Goal: Task Accomplishment & Management: Manage account settings

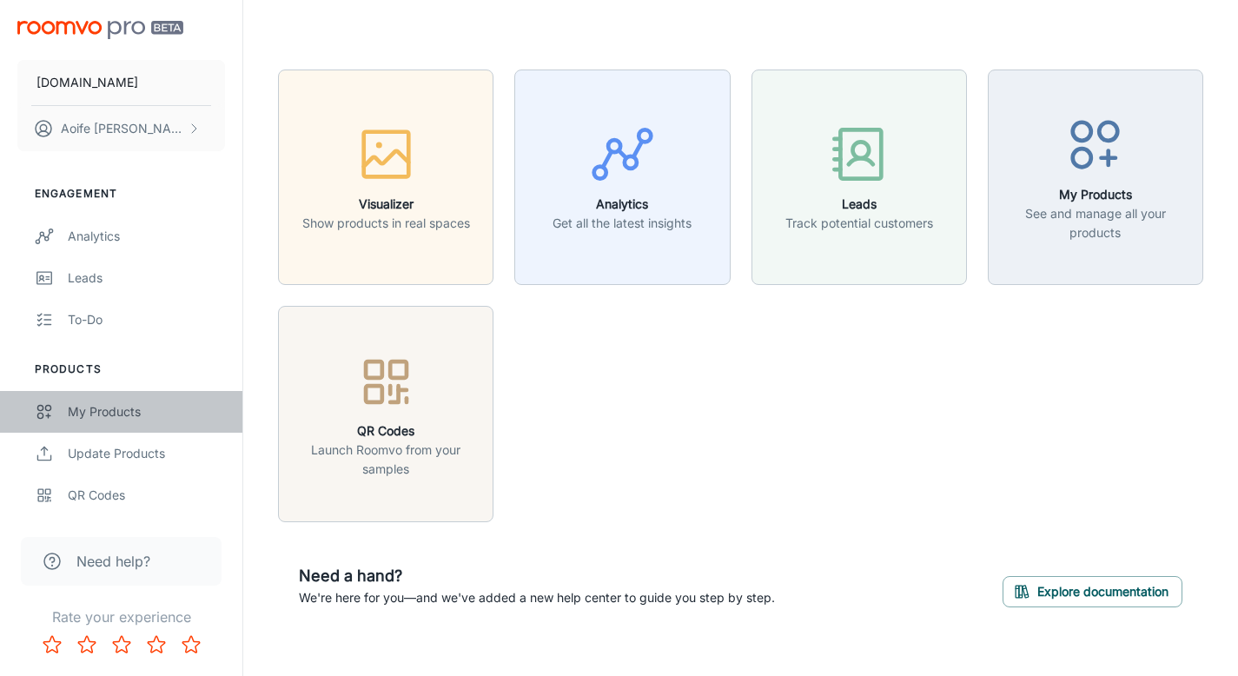
click at [114, 400] on link "My Products" at bounding box center [121, 412] width 242 height 42
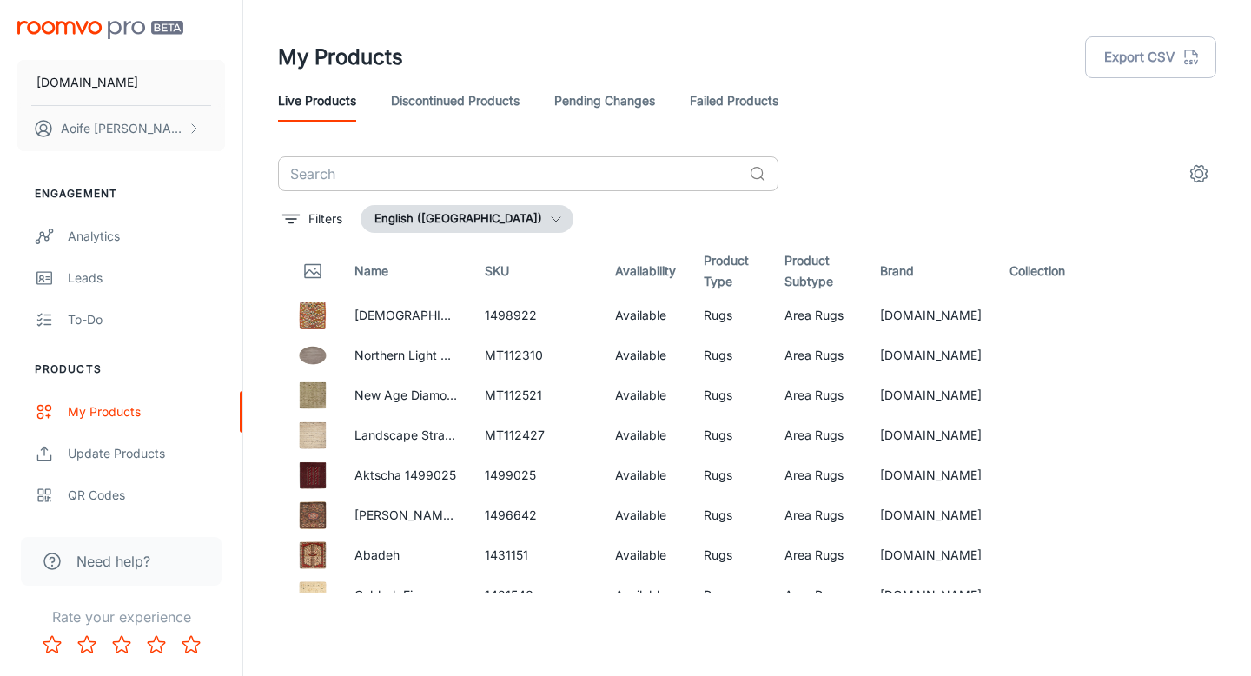
click at [400, 172] on input "text" at bounding box center [510, 173] width 464 height 35
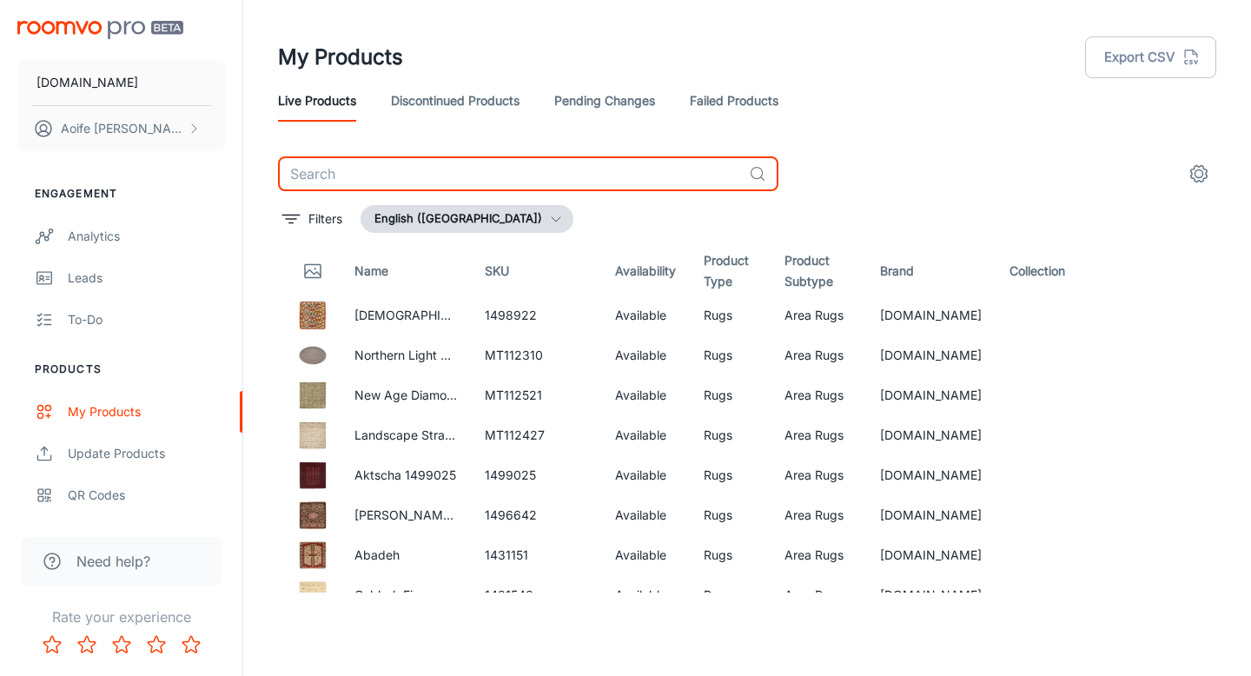
paste input "Matrix Network Indigo Rug"
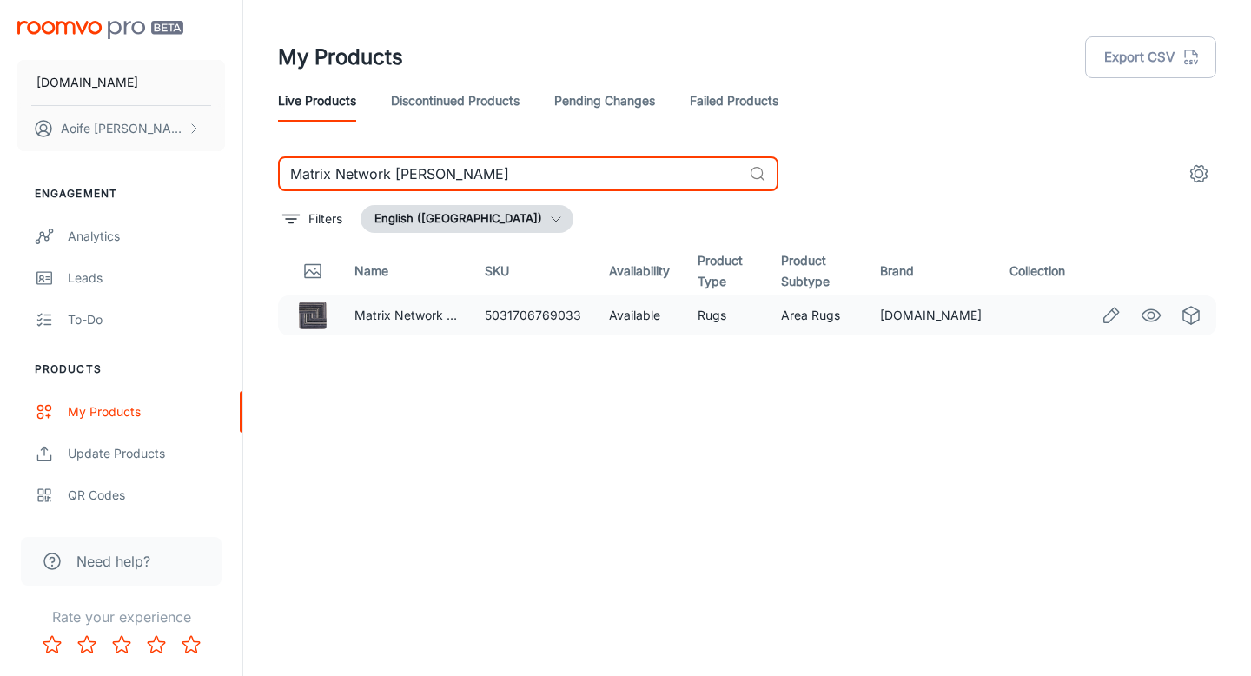
type input "Matrix Network Indigo Rug"
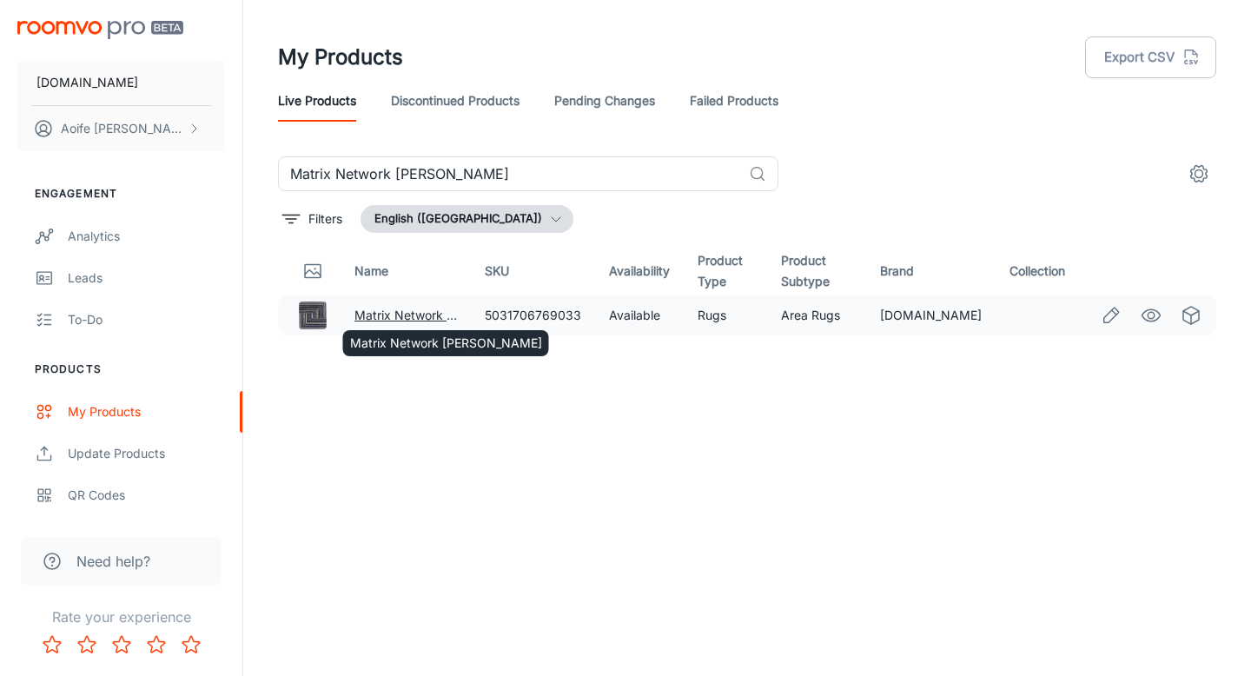
click at [429, 319] on div "Matrix Network Indigo Rug" at bounding box center [445, 338] width 209 height 40
click at [398, 314] on link "Matrix Network Indigo Rug" at bounding box center [450, 315] width 192 height 15
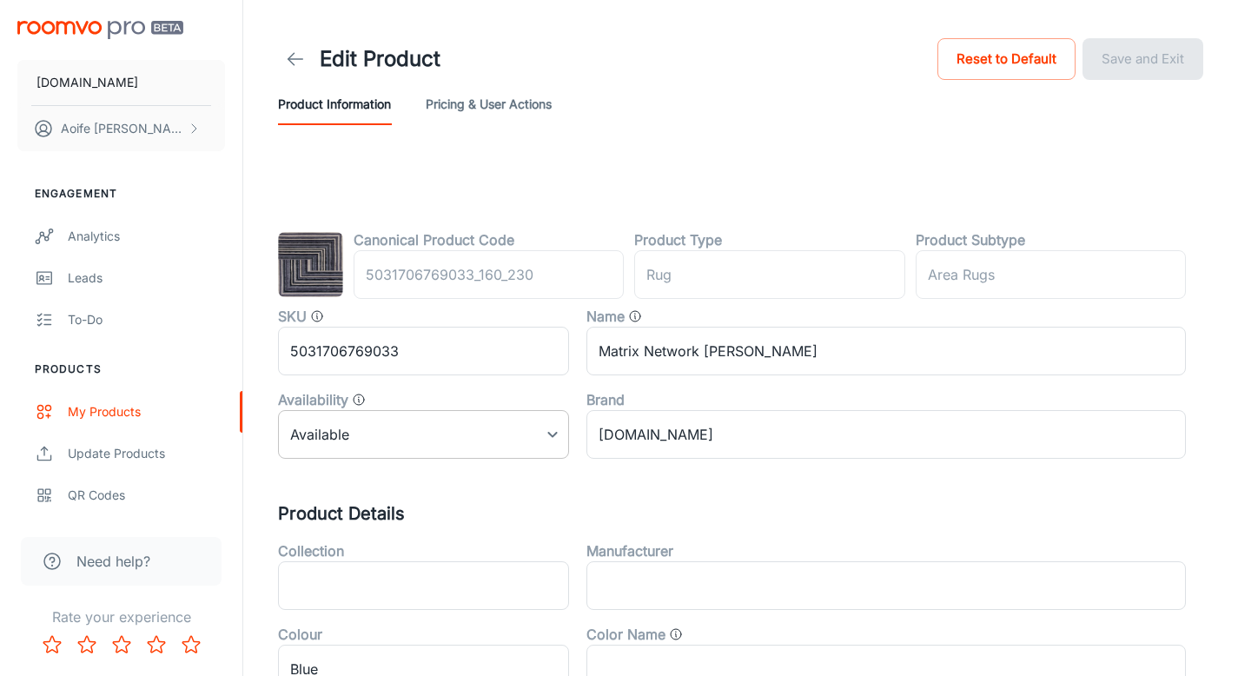
click at [404, 434] on body "RUGS.IE Aoife Ryan Engagement Analytics Leads To-do Products My Products Update…" at bounding box center [619, 338] width 1238 height 676
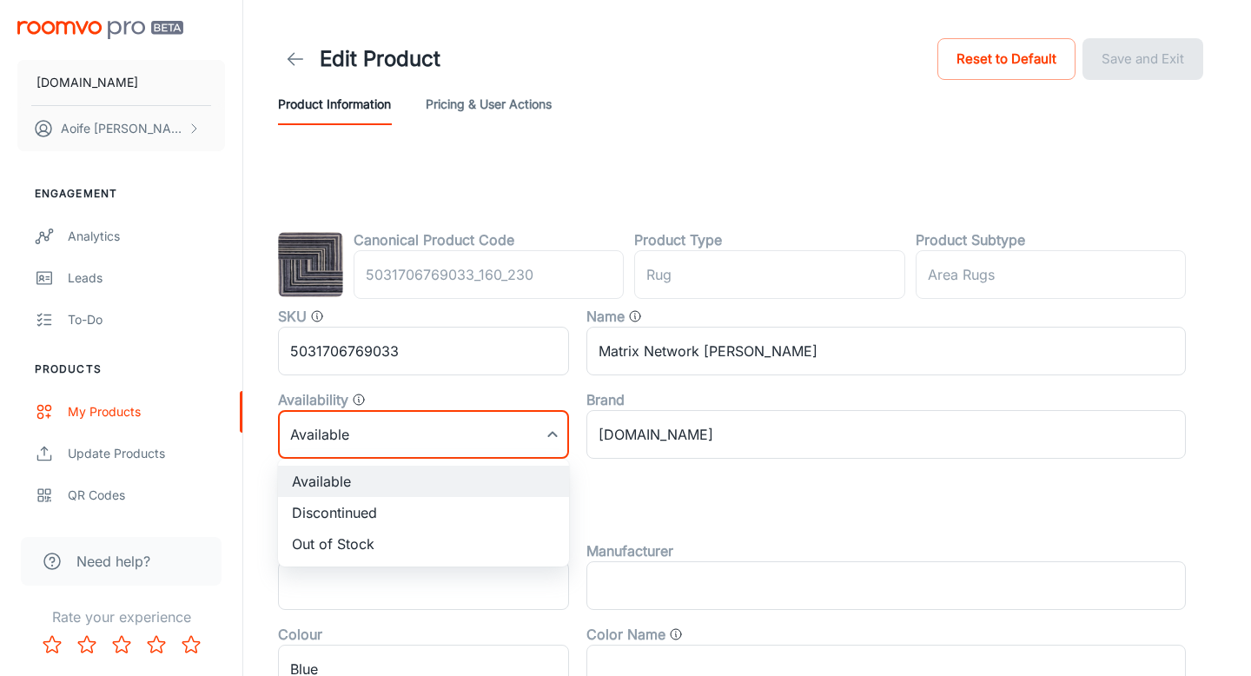
click at [380, 511] on li "Discontinued" at bounding box center [423, 512] width 291 height 31
type input "1"
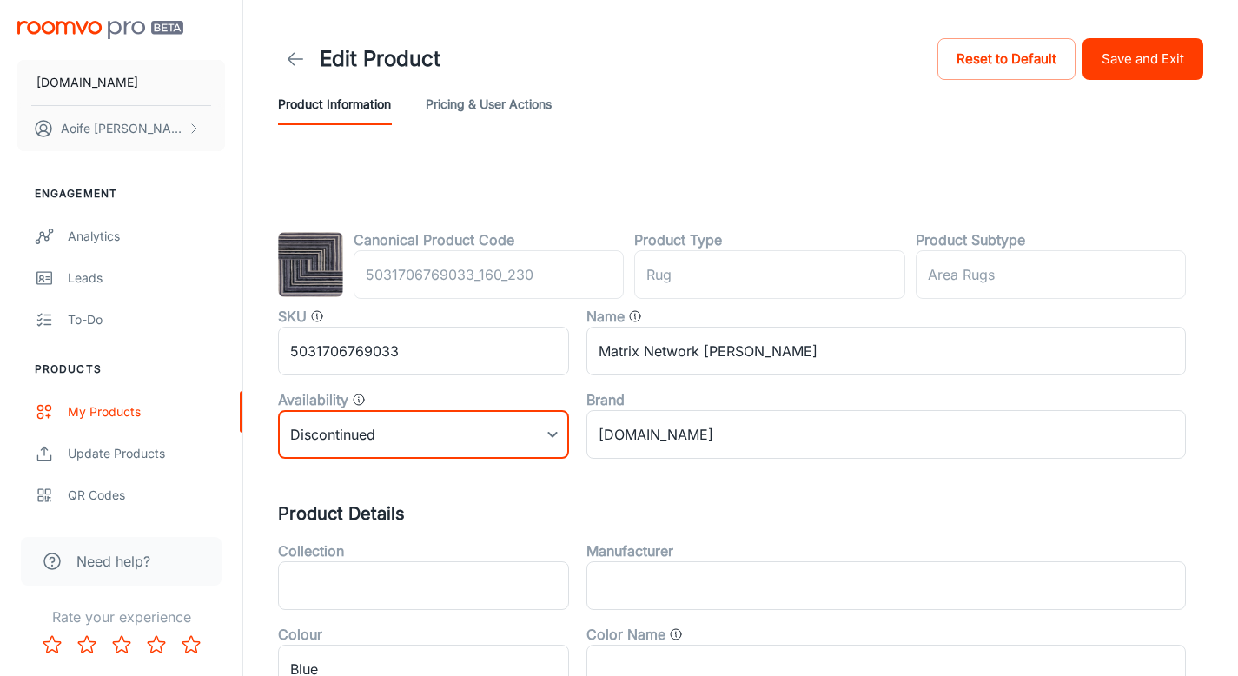
click at [1157, 69] on button "Save and Exit" at bounding box center [1143, 59] width 121 height 42
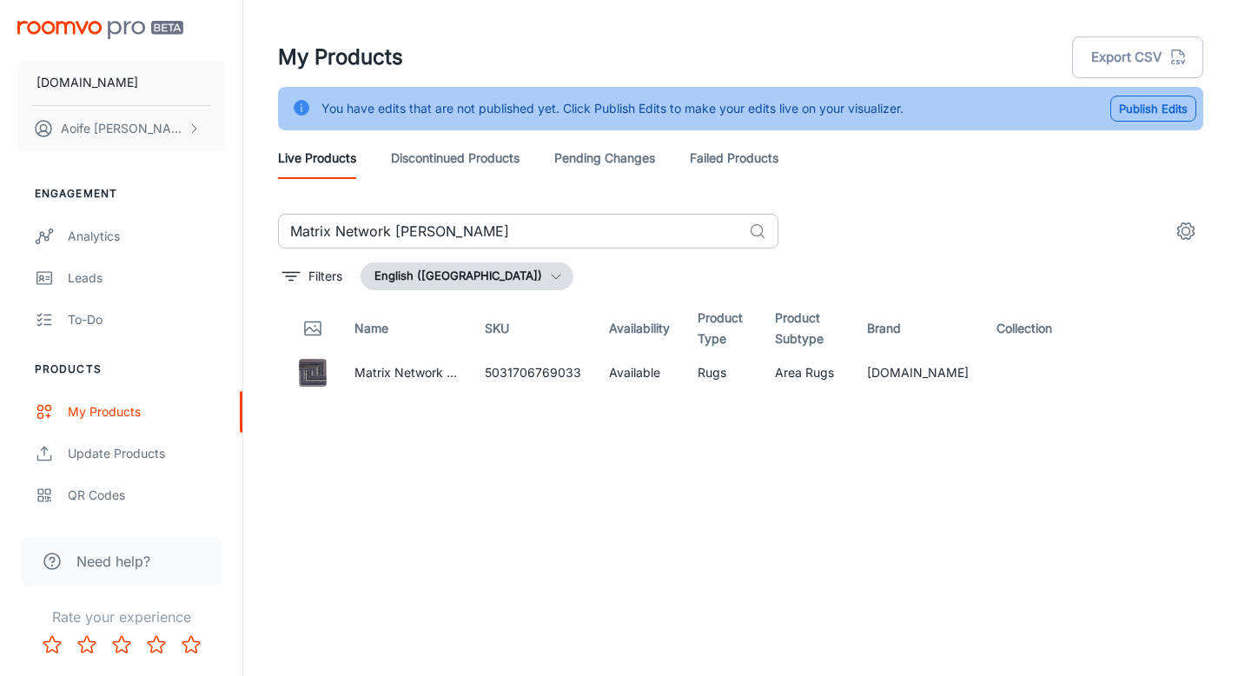
click at [484, 218] on input "Matrix Network Indigo Rug" at bounding box center [510, 231] width 464 height 35
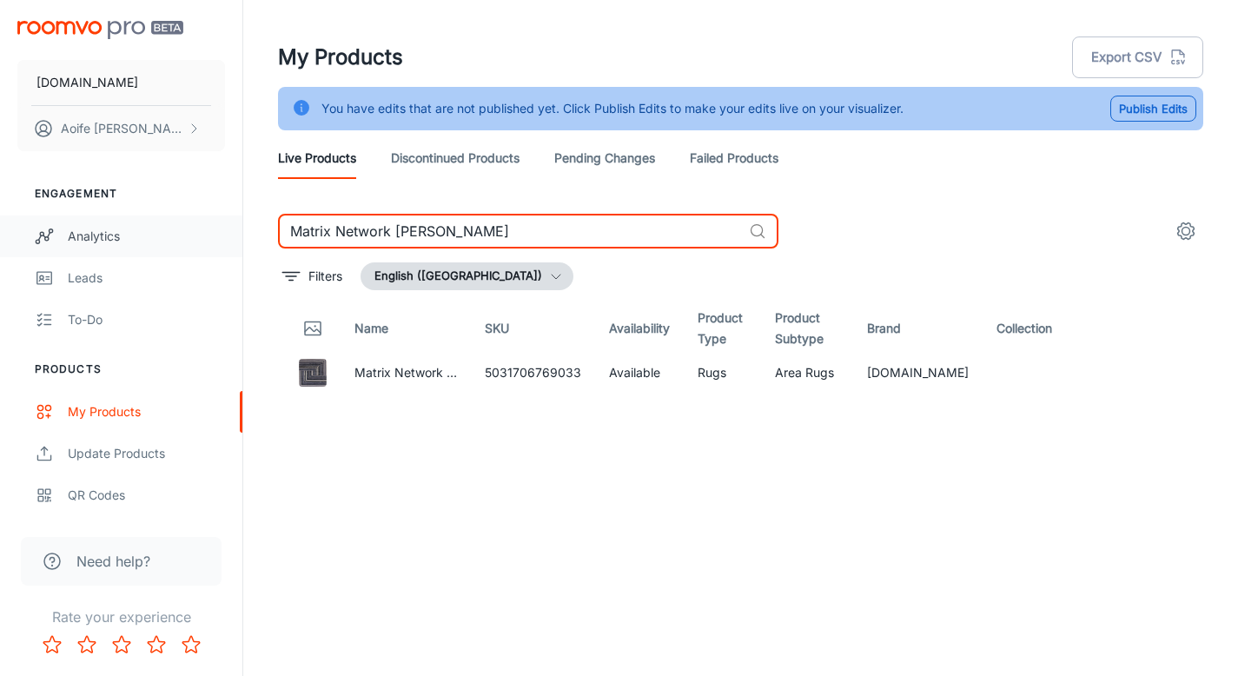
drag, startPoint x: 484, startPoint y: 236, endPoint x: 183, endPoint y: 222, distance: 301.0
click at [183, 222] on div "RUGS.IE Aoife Ryan Engagement Analytics Leads To-do Products My Products Update…" at bounding box center [619, 359] width 1238 height 719
paste input "use Black Linear Flatweave Rug MU10"
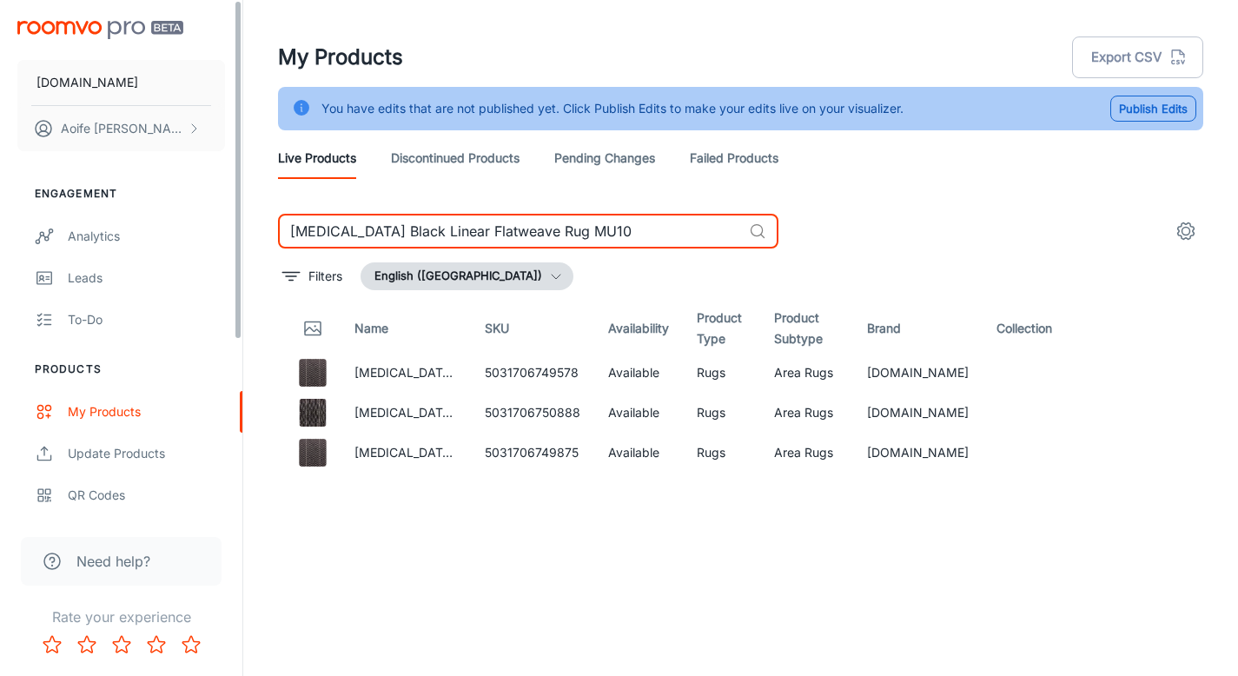
drag, startPoint x: 596, startPoint y: 222, endPoint x: 140, endPoint y: 183, distance: 457.8
click at [140, 183] on div "RUGS.IE Aoife Ryan Engagement Analytics Leads To-do Products My Products Update…" at bounding box center [619, 359] width 1238 height 719
paste input "Sketch Rhombus Multi Rug SK02"
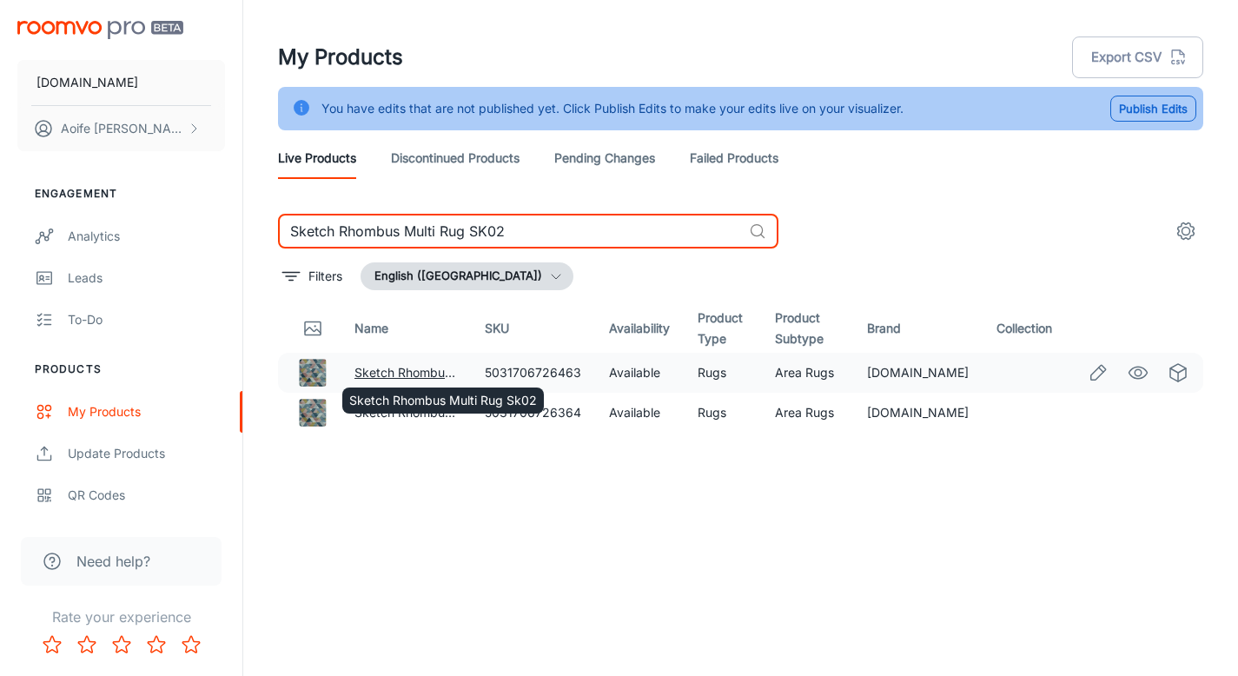
type input "Sketch Rhombus Multi Rug SK02"
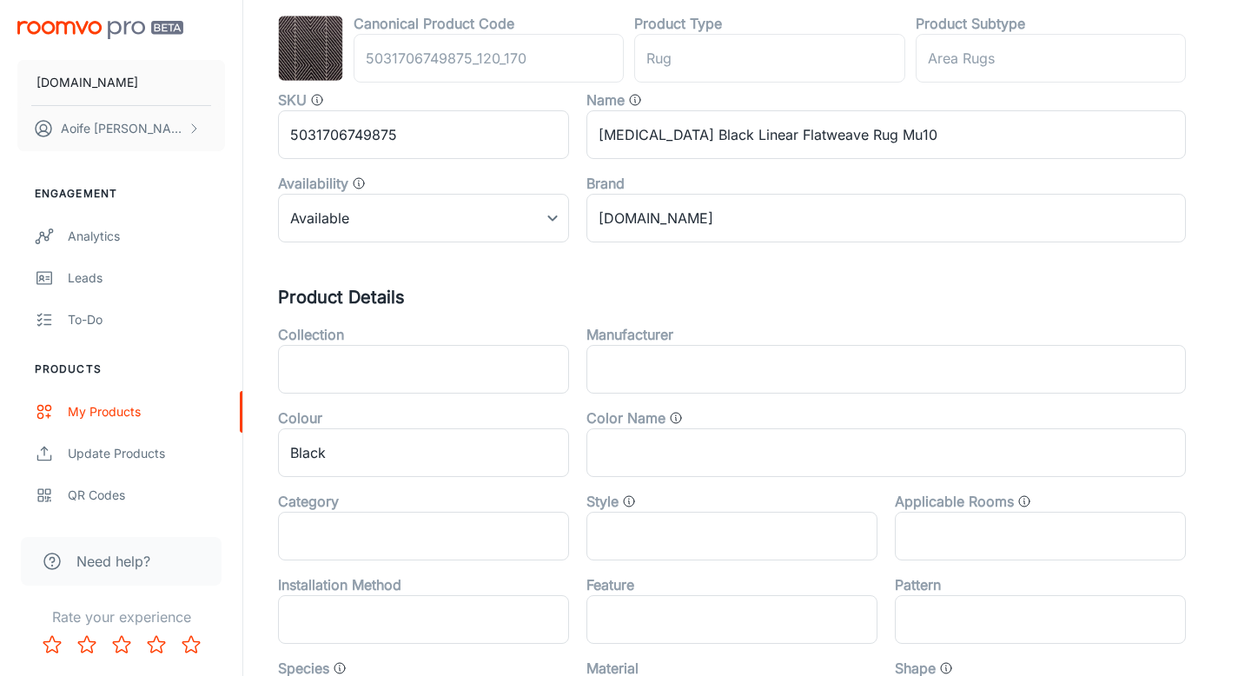
scroll to position [103, 0]
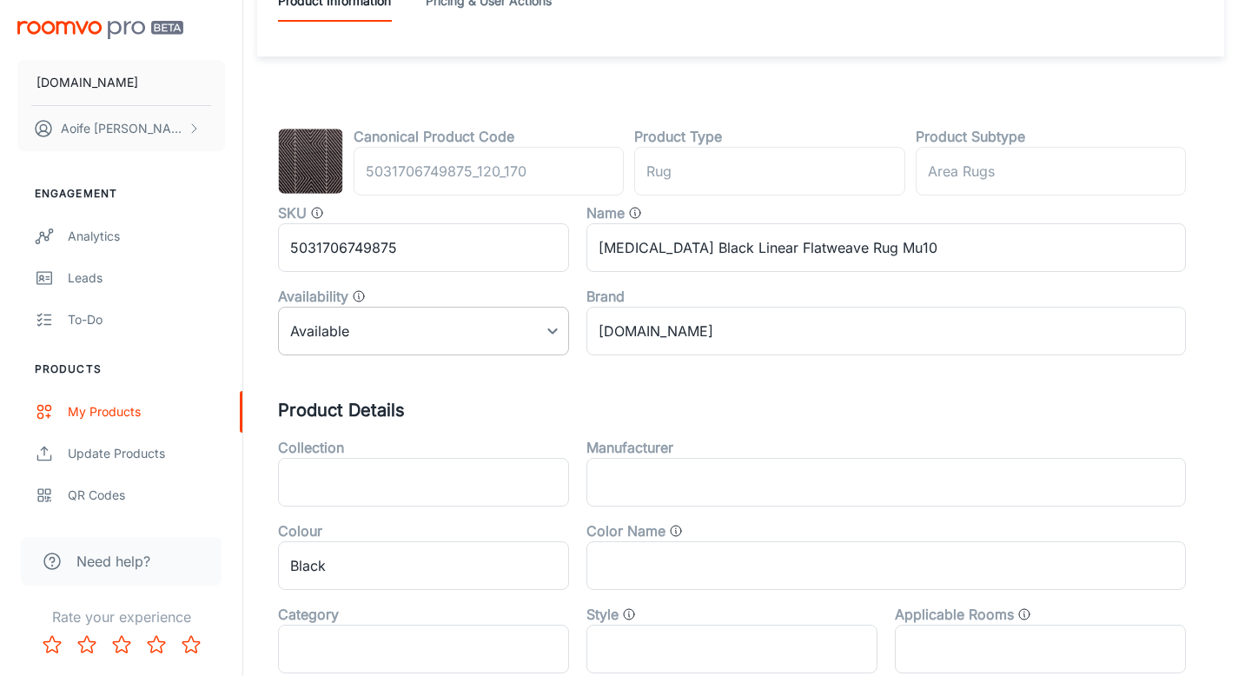
click at [344, 328] on body "RUGS.IE Aoife Ryan Engagement Analytics Leads To-do Products My Products Update…" at bounding box center [619, 235] width 1238 height 676
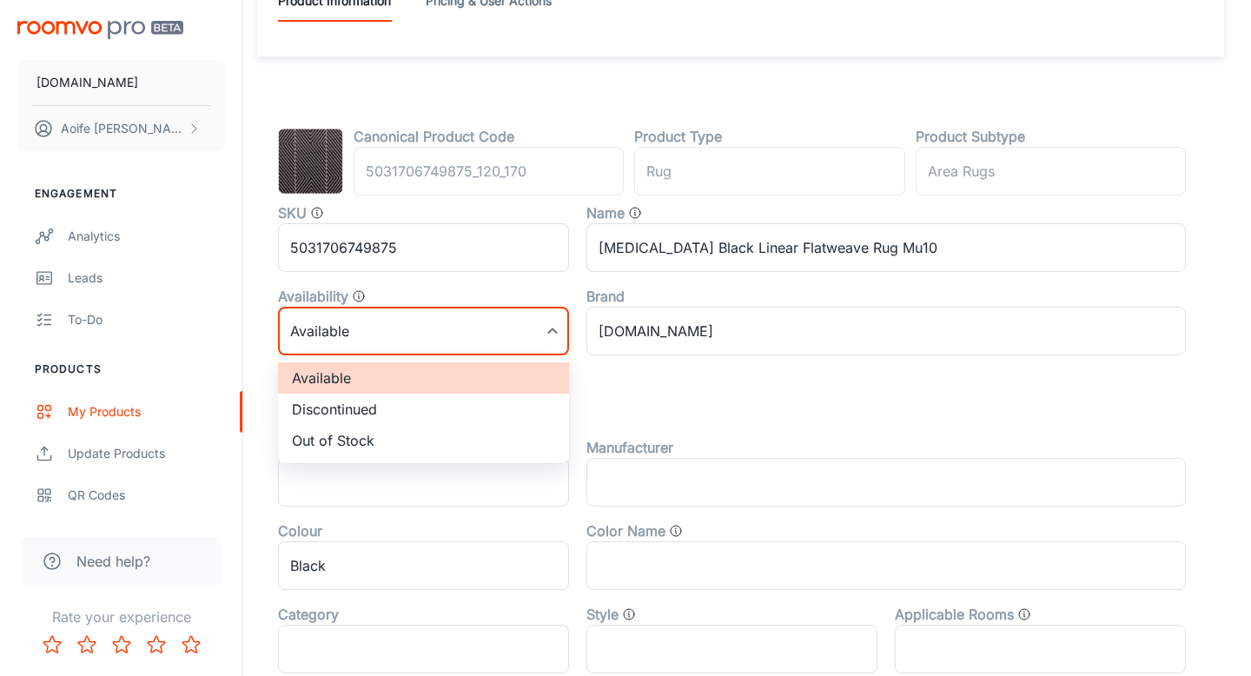
click at [348, 416] on li "Discontinued" at bounding box center [423, 409] width 291 height 31
type input "1"
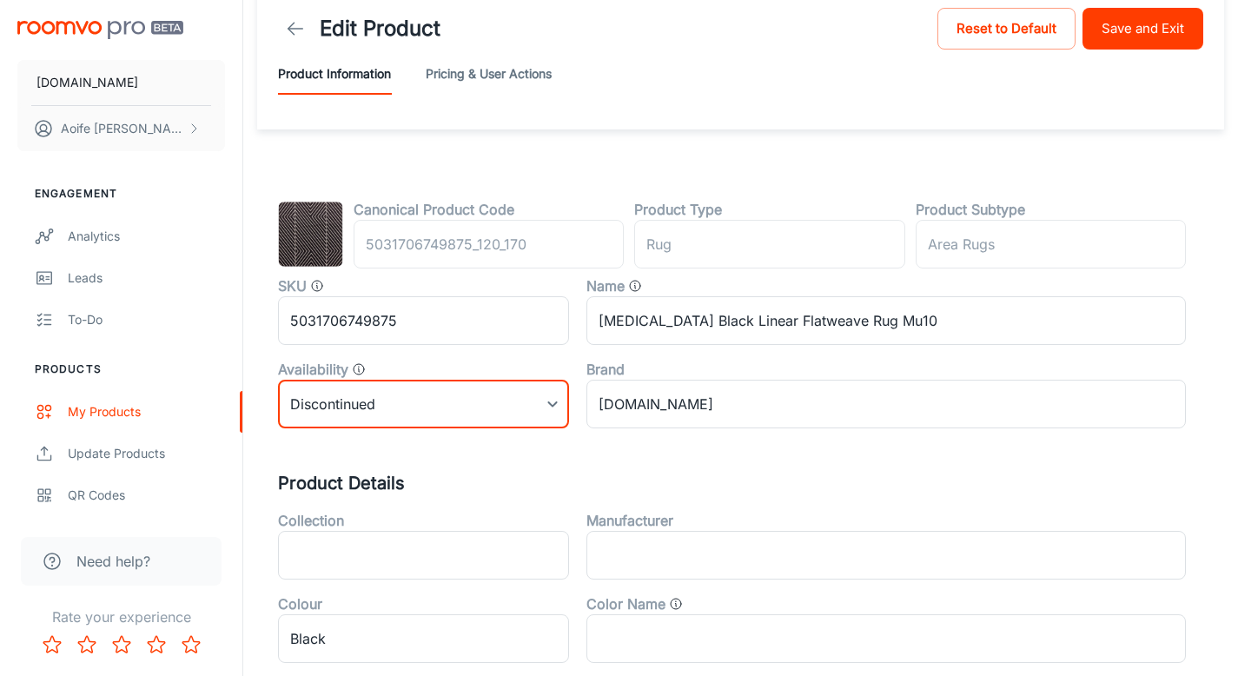
scroll to position [0, 0]
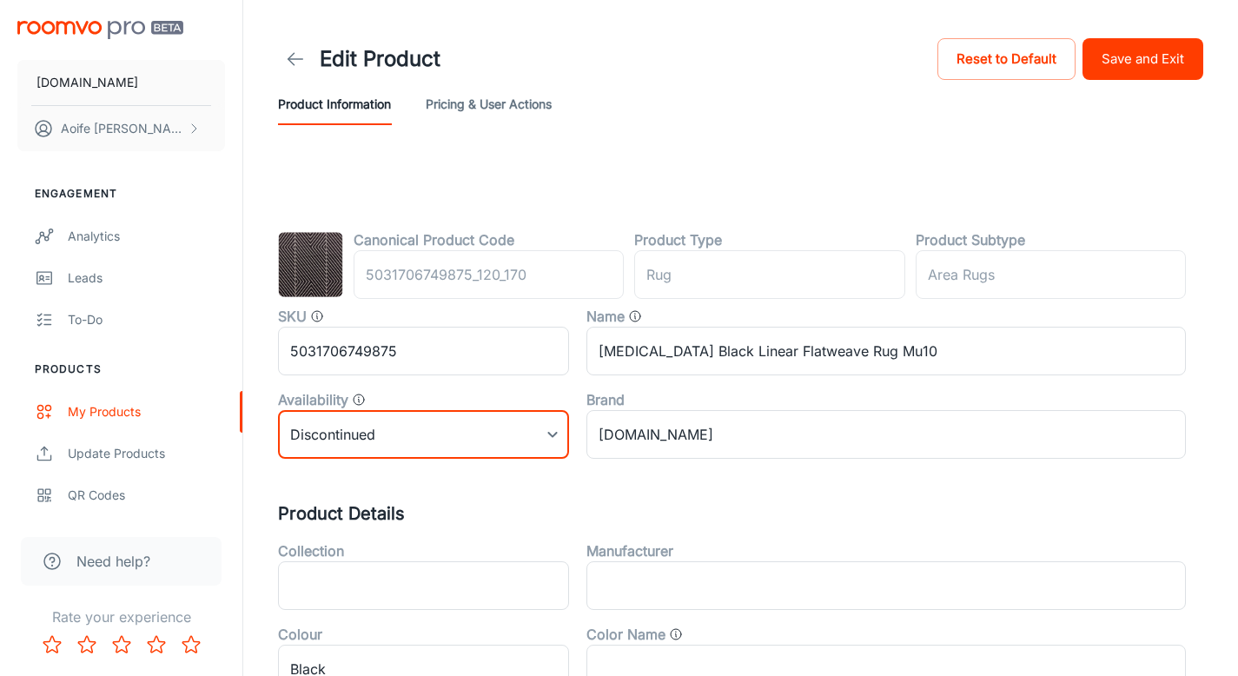
click at [1143, 63] on button "Save and Exit" at bounding box center [1143, 59] width 121 height 42
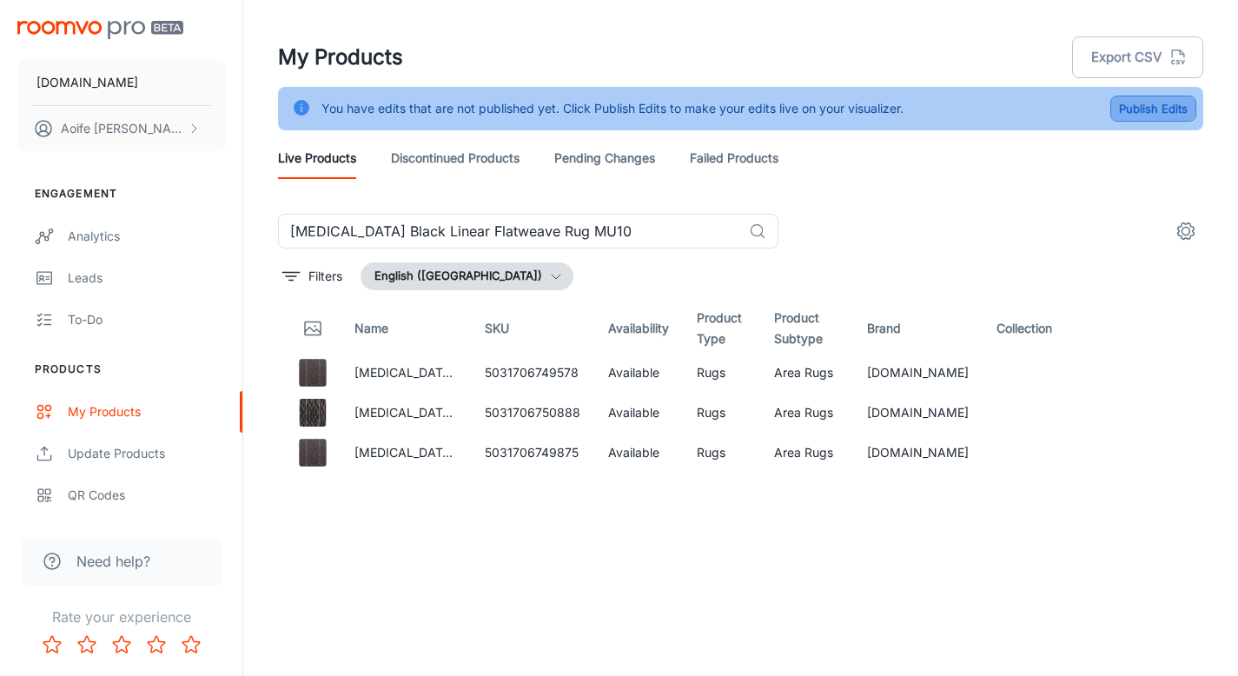
click at [1125, 114] on button "Publish Edits" at bounding box center [1153, 109] width 86 height 26
click at [1125, 114] on div "Publish Edits" at bounding box center [1146, 108] width 100 height 33
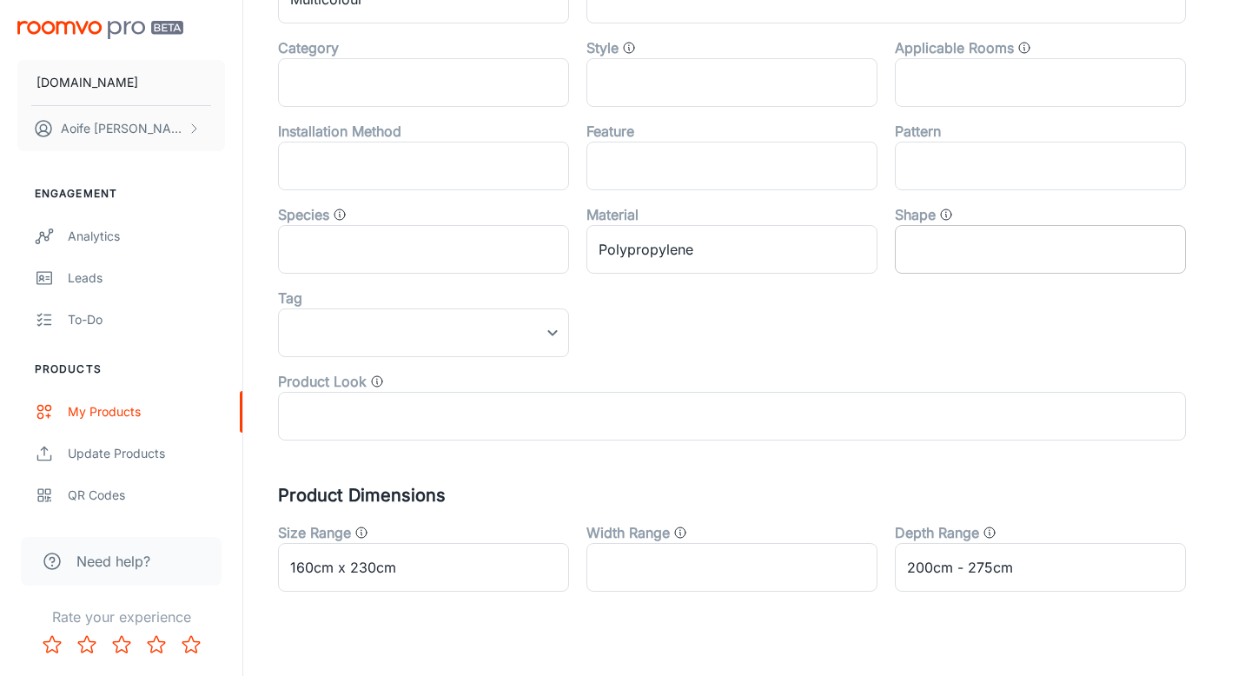
scroll to position [697, 0]
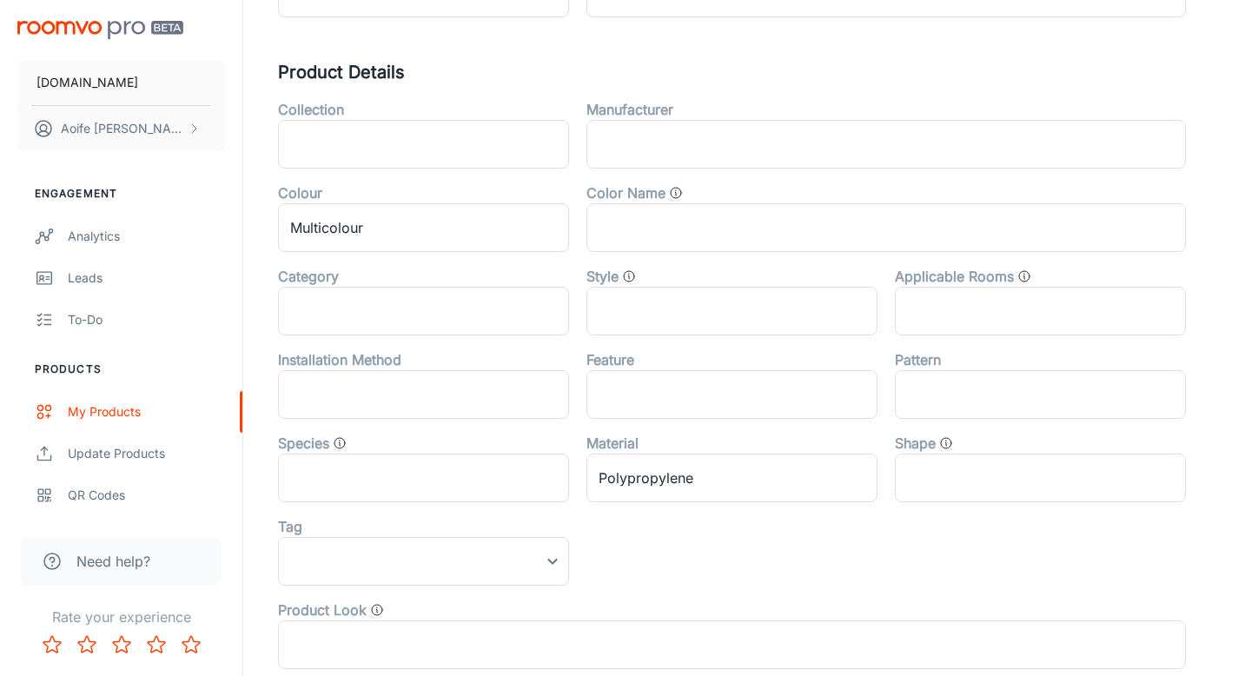
scroll to position [697, 0]
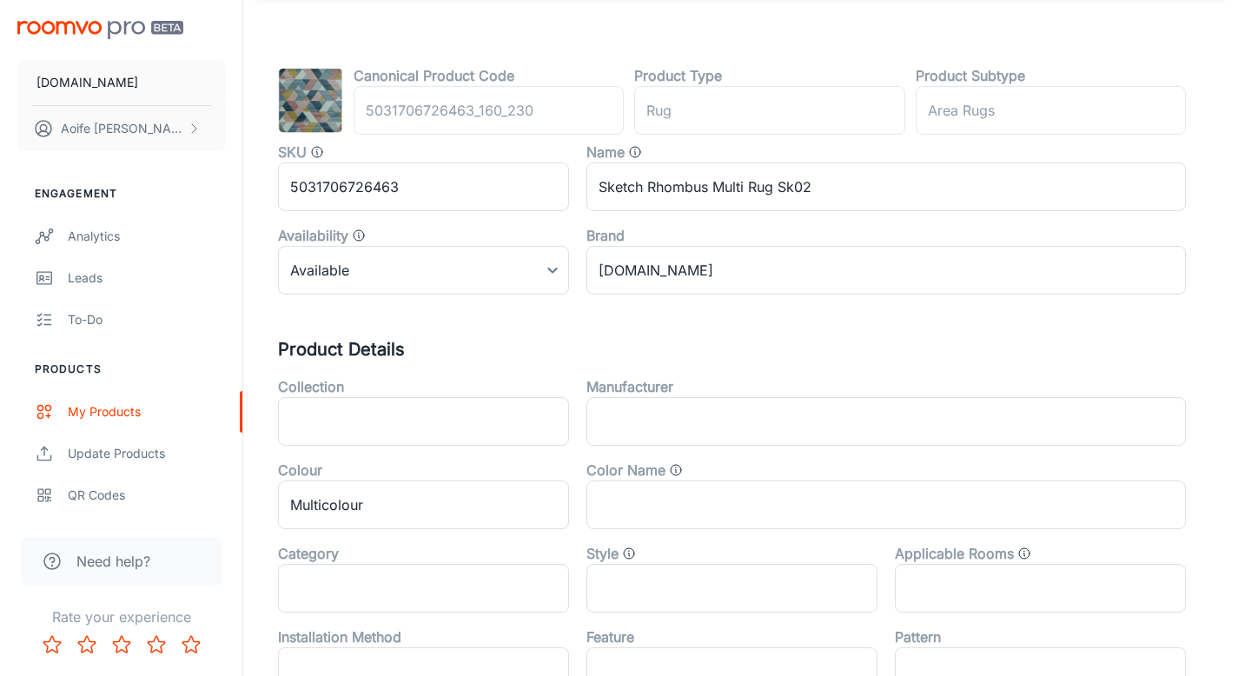
scroll to position [13, 0]
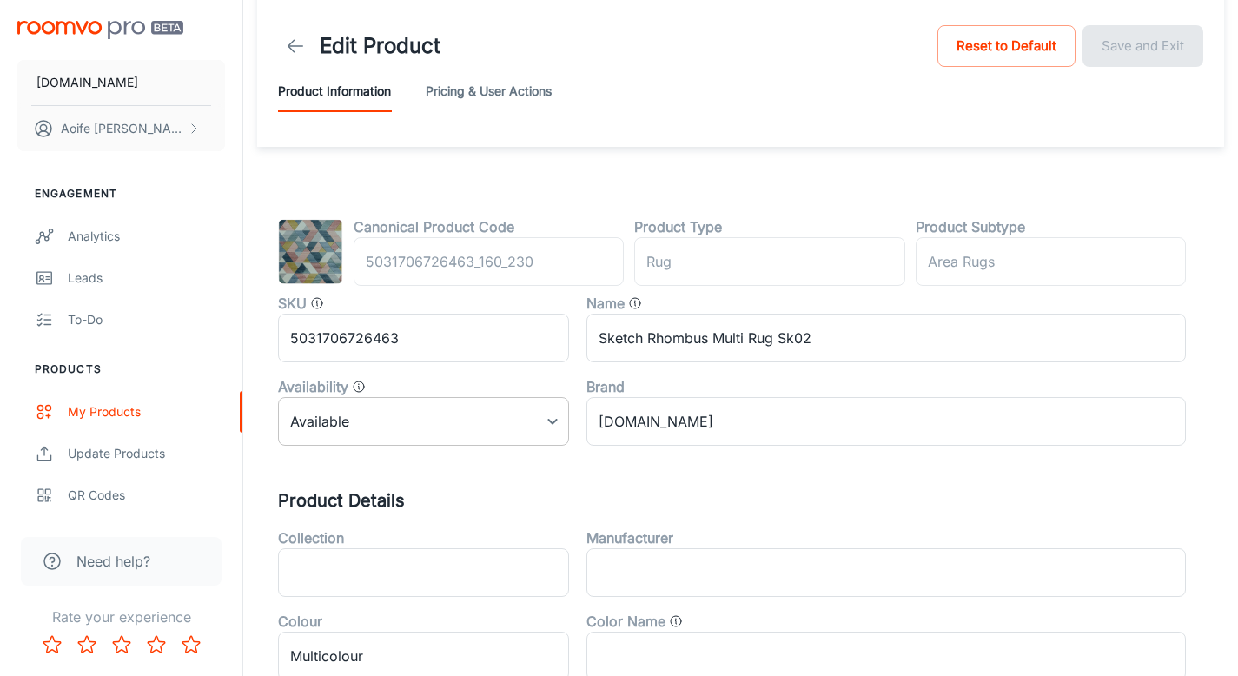
click at [385, 432] on body "[DOMAIN_NAME] [PERSON_NAME] Engagement Analytics Leads To-do Products My Produc…" at bounding box center [619, 325] width 1238 height 676
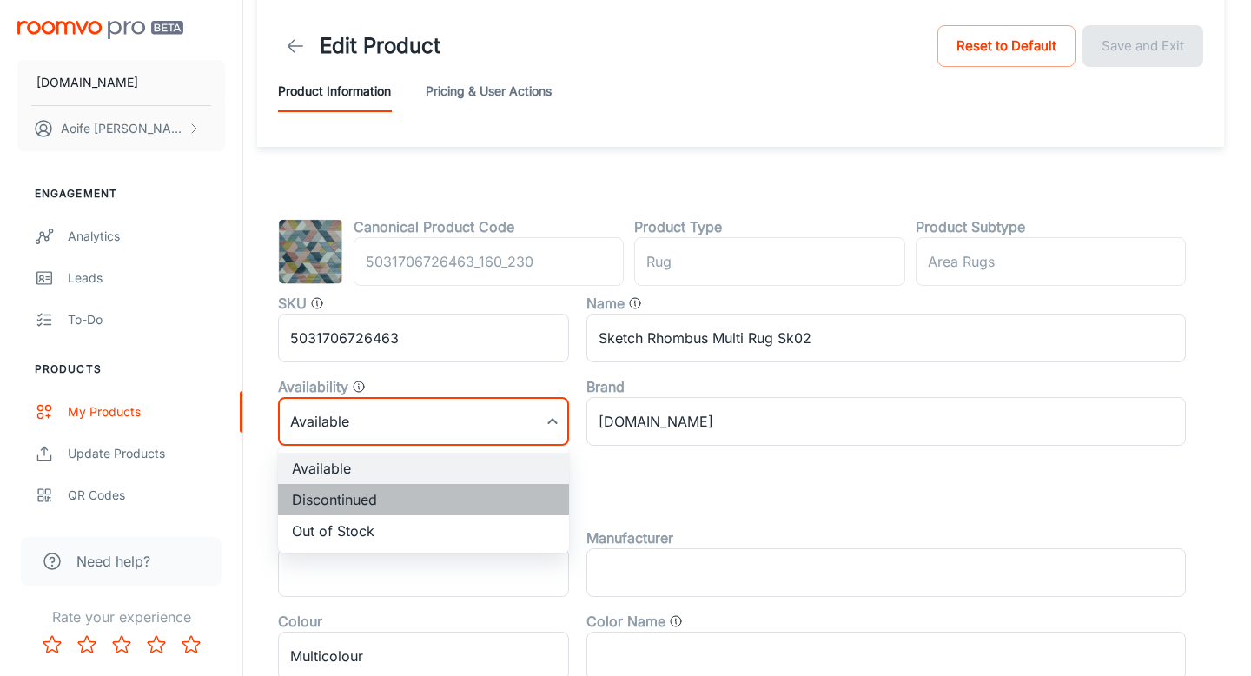
click at [357, 505] on li "Discontinued" at bounding box center [423, 499] width 291 height 31
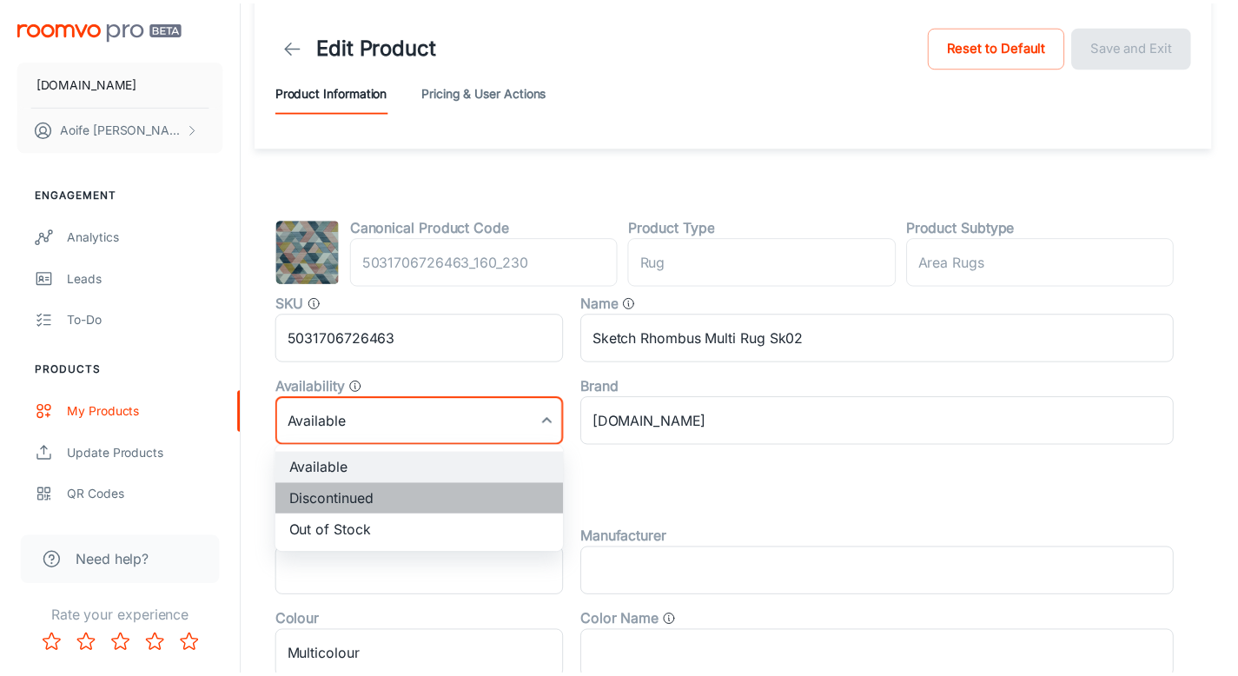
type input "1"
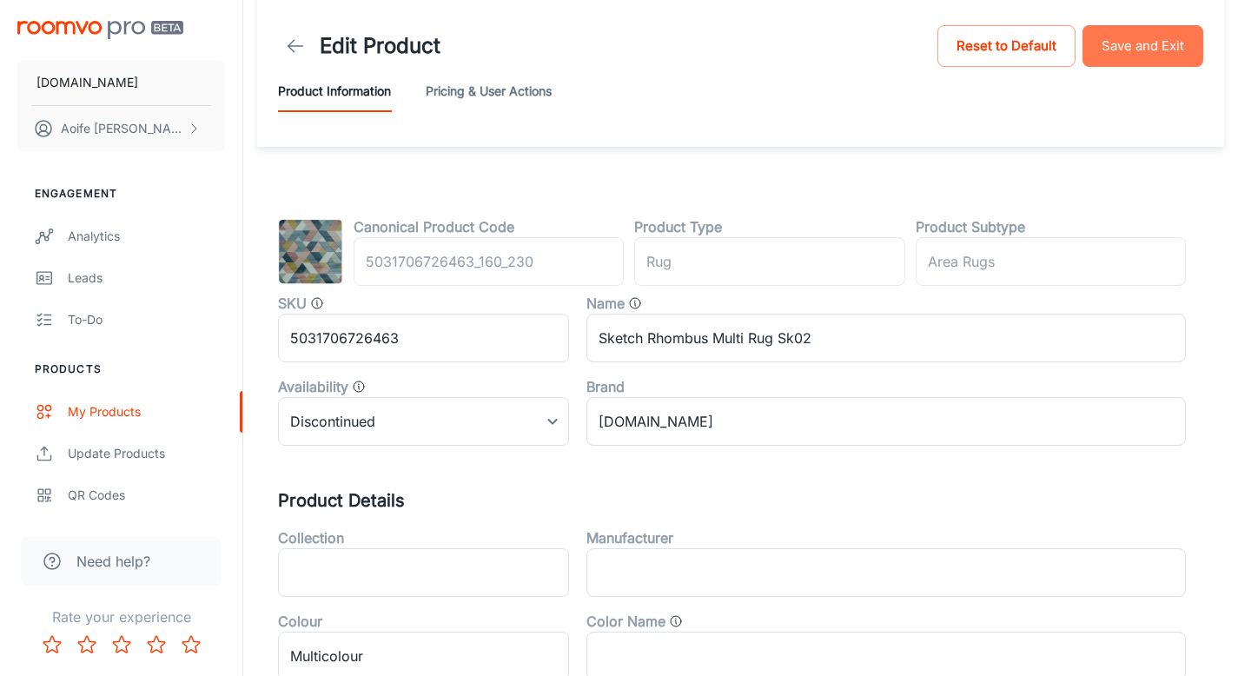
click at [1148, 50] on button "Save and Exit" at bounding box center [1143, 46] width 121 height 42
